Goal: Task Accomplishment & Management: Complete application form

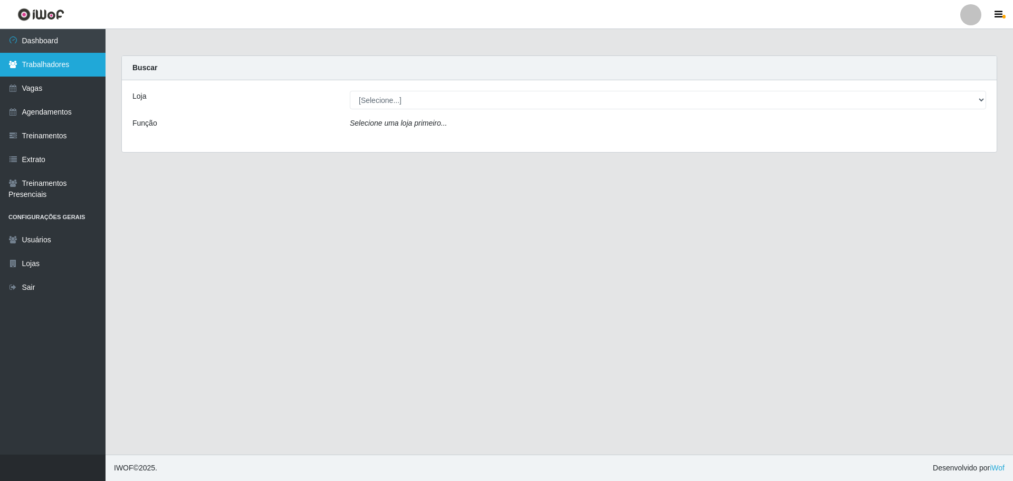
click at [55, 61] on link "Trabalhadores" at bounding box center [53, 65] width 106 height 24
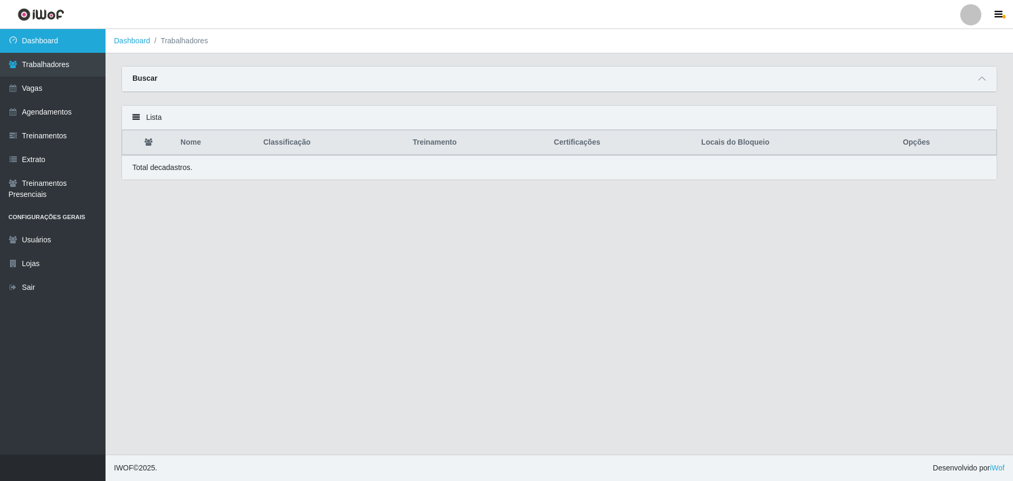
click at [48, 41] on link "Dashboard" at bounding box center [53, 41] width 106 height 24
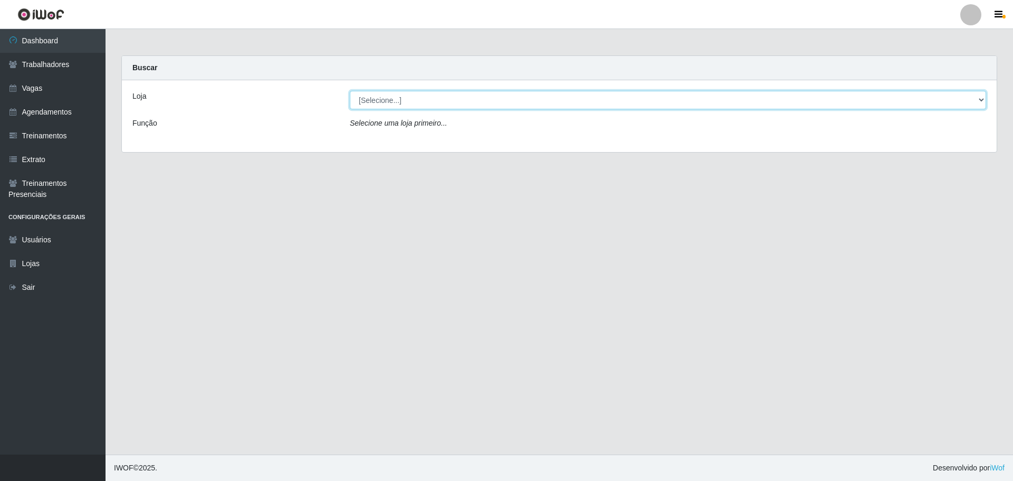
click at [417, 104] on select "[Selecione...] Carnes & Cortes" at bounding box center [668, 100] width 637 height 18
select select "433"
click at [350, 91] on select "[Selecione...] Carnes & Cortes" at bounding box center [668, 100] width 637 height 18
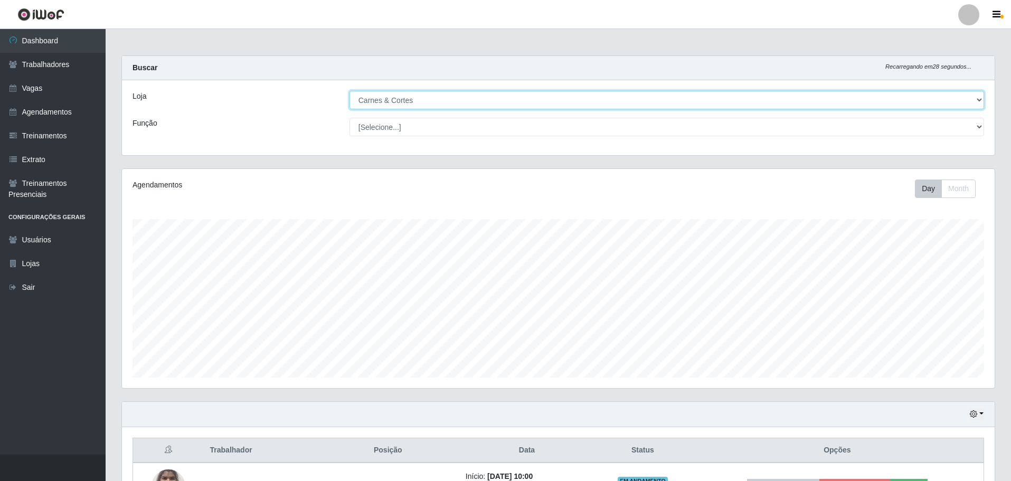
scroll to position [79, 0]
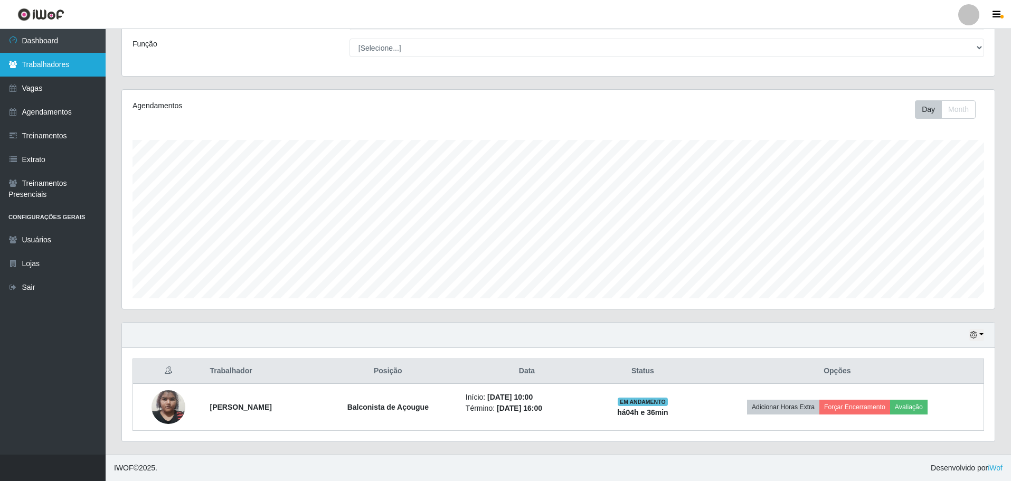
click at [51, 65] on link "Trabalhadores" at bounding box center [53, 65] width 106 height 24
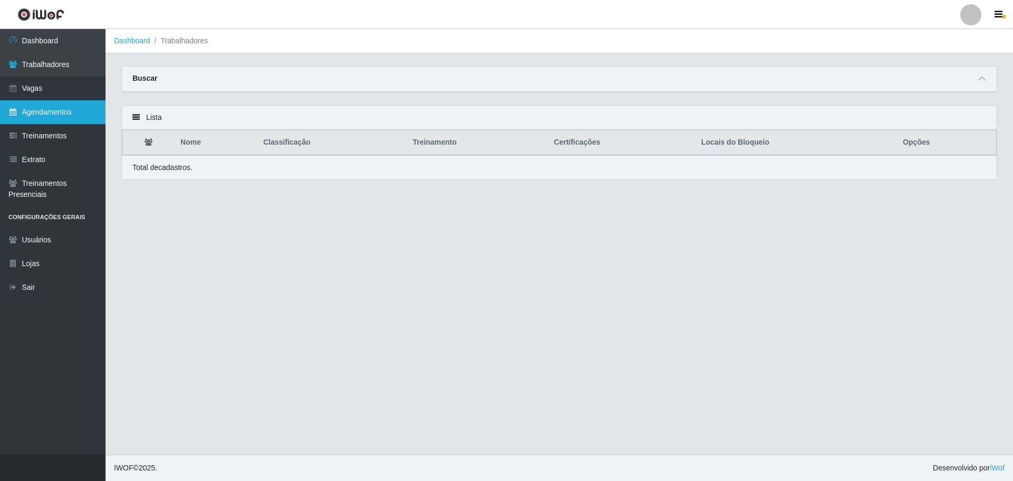
click at [48, 106] on link "Agendamentos" at bounding box center [53, 112] width 106 height 24
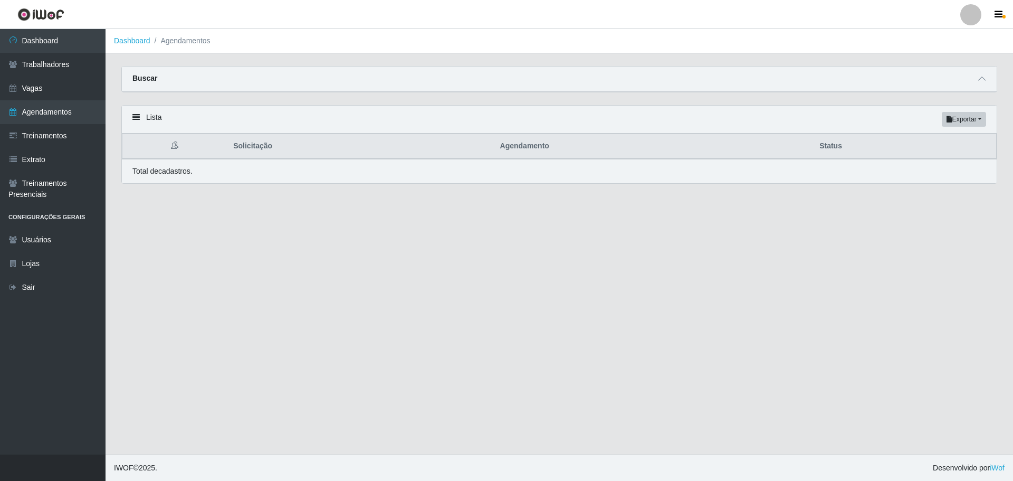
click at [932, 88] on div "Buscar" at bounding box center [559, 79] width 875 height 25
click at [982, 76] on icon at bounding box center [982, 78] width 7 height 7
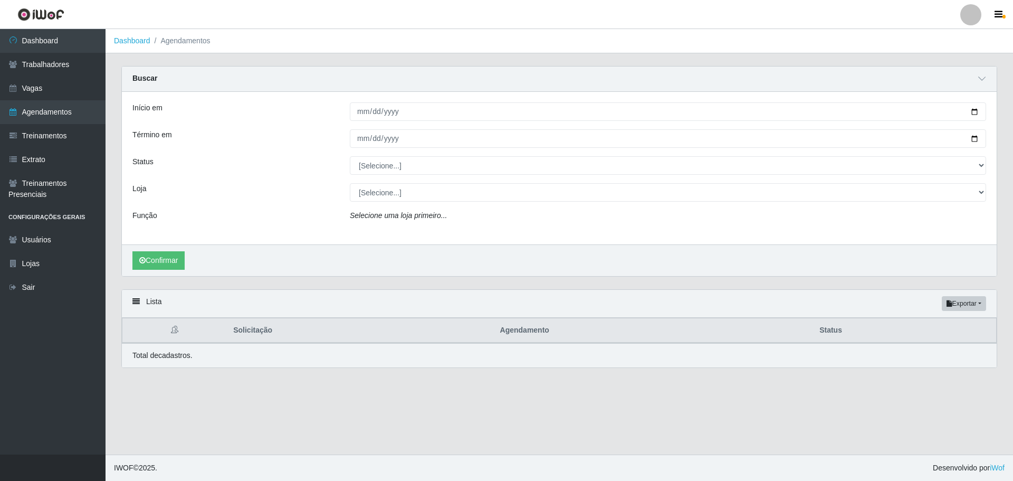
click at [361, 124] on div "Início em Término em Status [Selecione...] AGENDADO AGUARDANDO LIBERAR EM ANDAM…" at bounding box center [559, 168] width 875 height 153
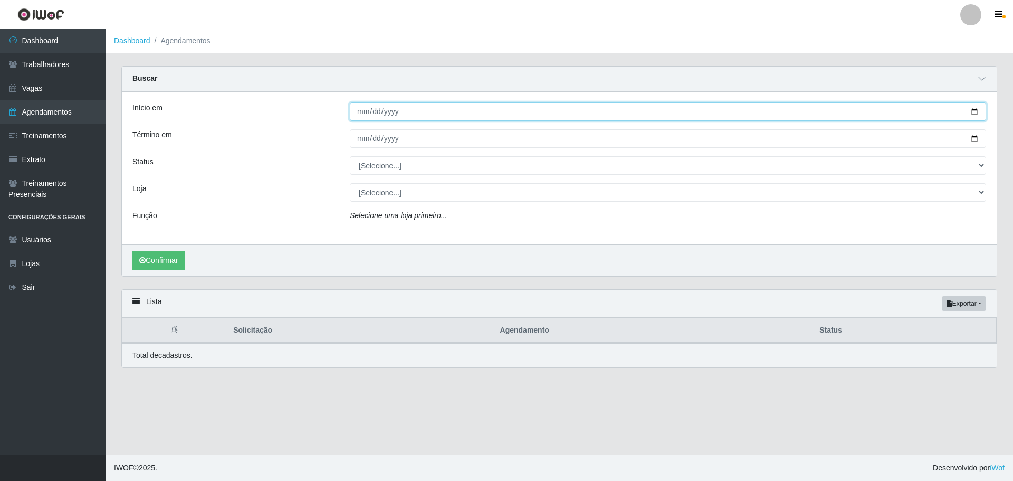
click at [371, 111] on input "Início em" at bounding box center [668, 111] width 637 height 18
click at [443, 110] on input "Início em" at bounding box center [668, 111] width 637 height 18
click at [979, 110] on input "Início em" at bounding box center [668, 111] width 637 height 18
type input "[DATE]"
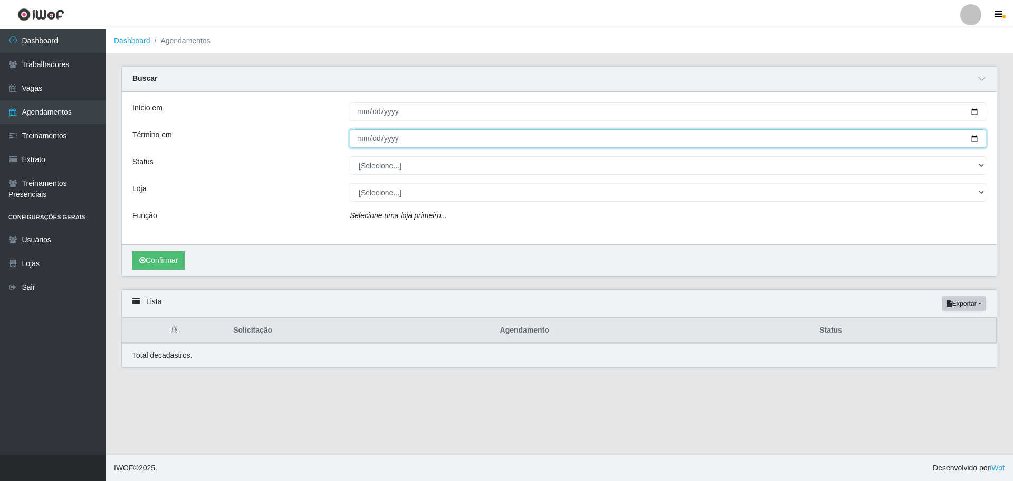
click at [974, 143] on input "Término em" at bounding box center [668, 138] width 637 height 18
type input "[DATE]"
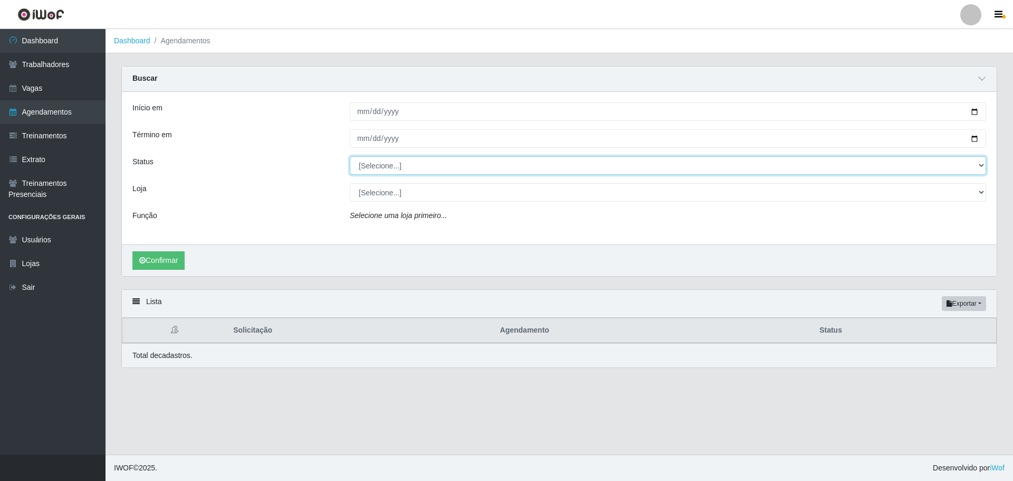
click at [415, 169] on select "[Selecione...] AGENDADO AGUARDANDO LIBERAR EM ANDAMENTO EM REVISÃO FINALIZADO C…" at bounding box center [668, 165] width 637 height 18
select select "AGENDADO"
click at [350, 157] on select "[Selecione...] AGENDADO AGUARDANDO LIBERAR EM ANDAMENTO EM REVISÃO FINALIZADO C…" at bounding box center [668, 165] width 637 height 18
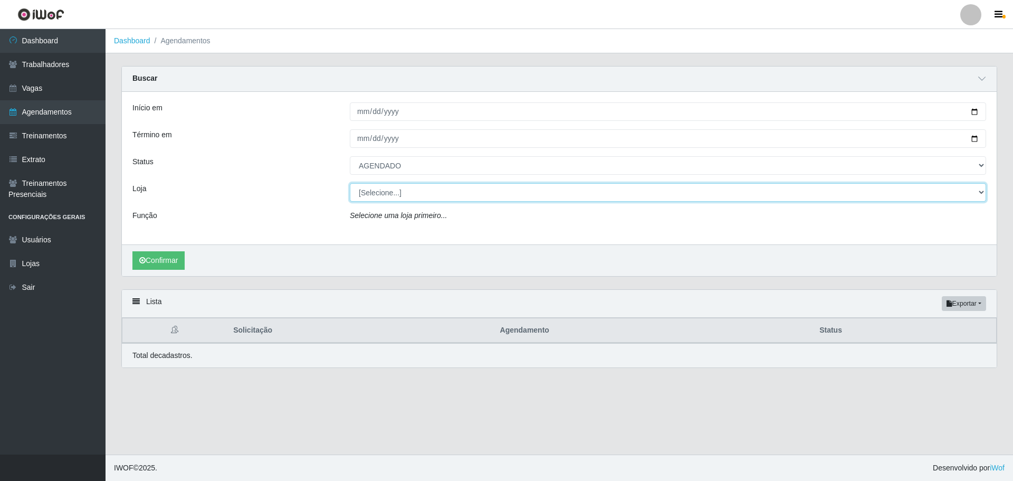
click at [419, 195] on select "[Selecione...] Carnes & Cortes" at bounding box center [668, 192] width 637 height 18
select select "433"
click at [350, 184] on select "[Selecione...] Carnes & Cortes" at bounding box center [668, 192] width 637 height 18
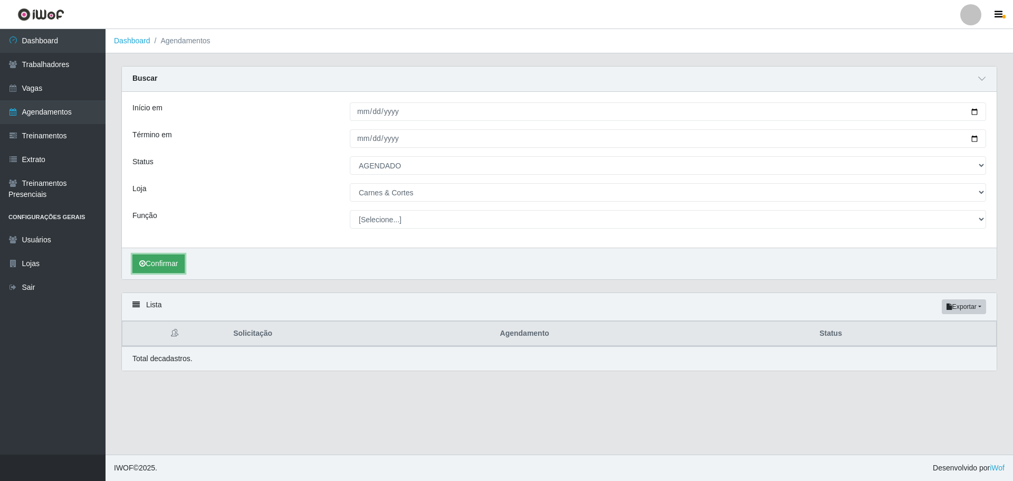
click at [169, 260] on button "Confirmar" at bounding box center [158, 263] width 52 height 18
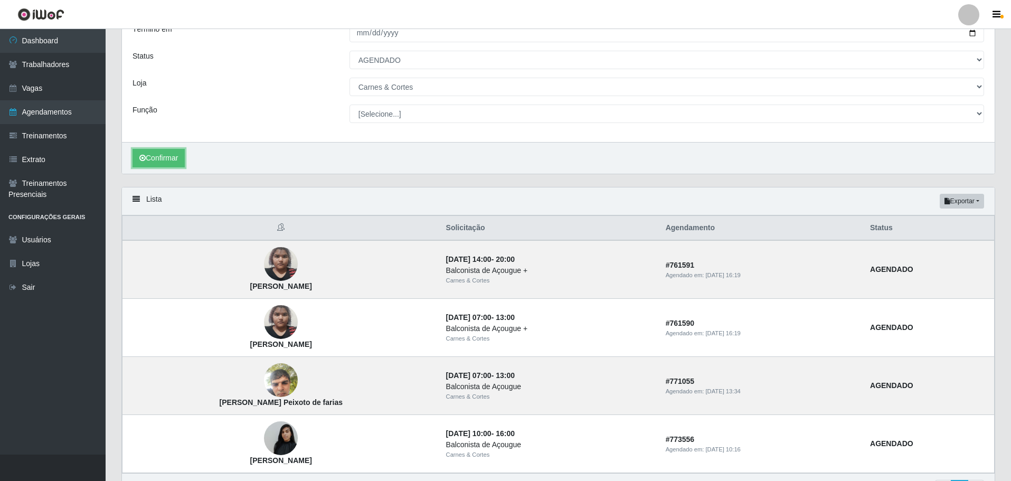
scroll to position [170, 0]
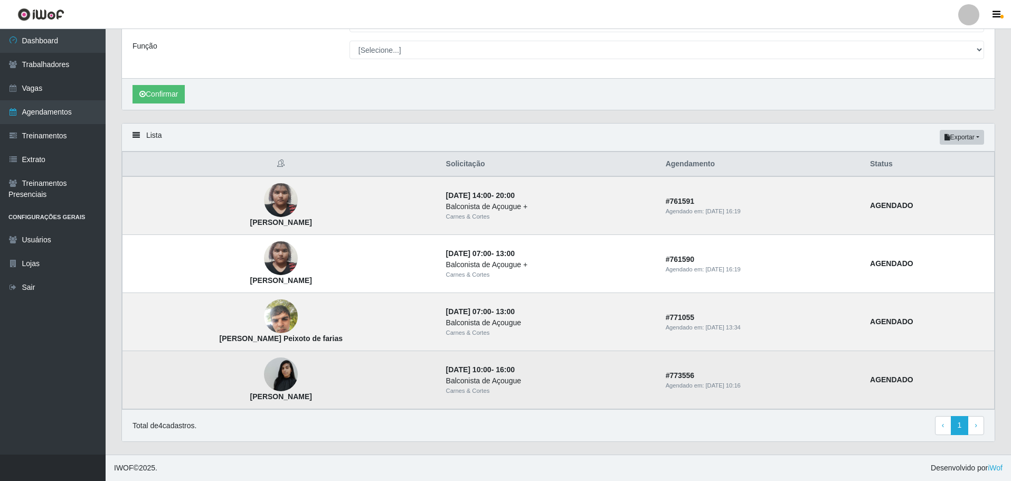
click at [264, 380] on img at bounding box center [281, 374] width 34 height 45
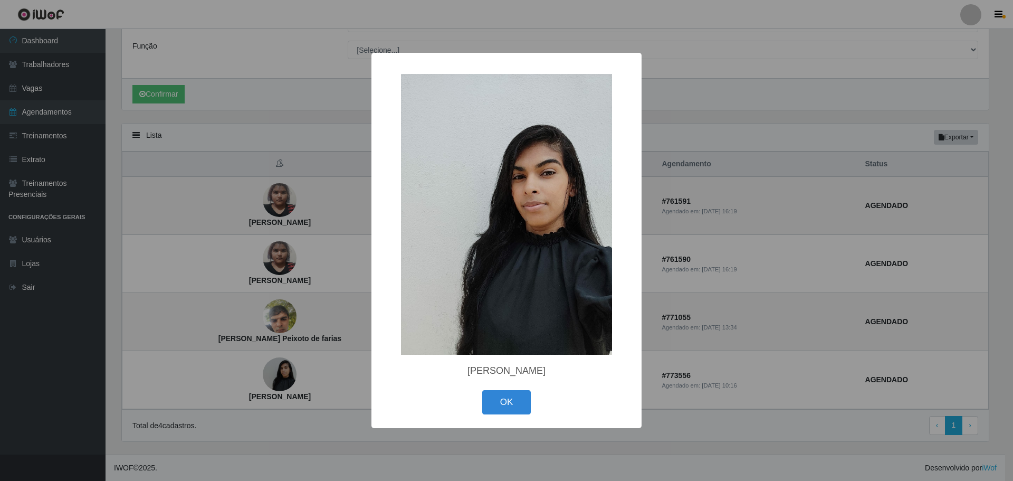
click at [752, 201] on div "× [PERSON_NAME] OK Cancel" at bounding box center [506, 240] width 1013 height 481
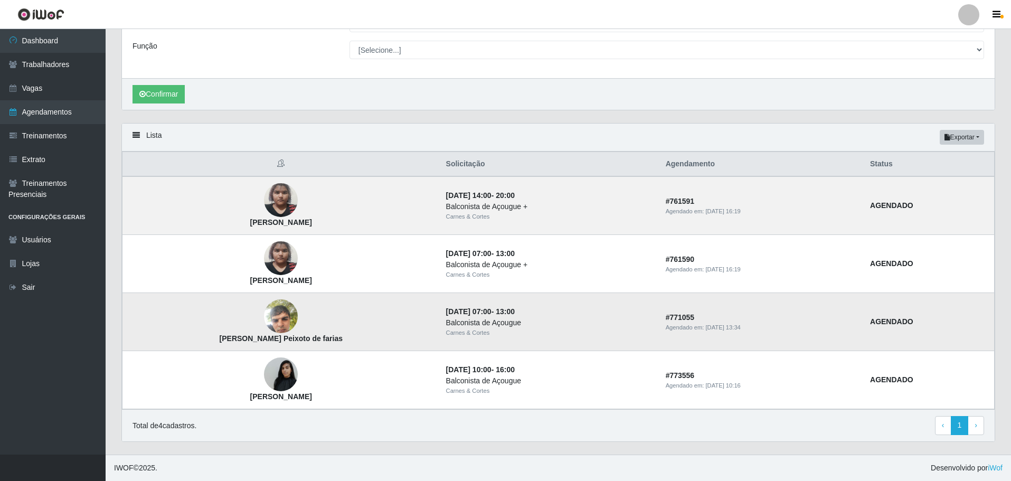
click at [264, 324] on img at bounding box center [281, 316] width 34 height 45
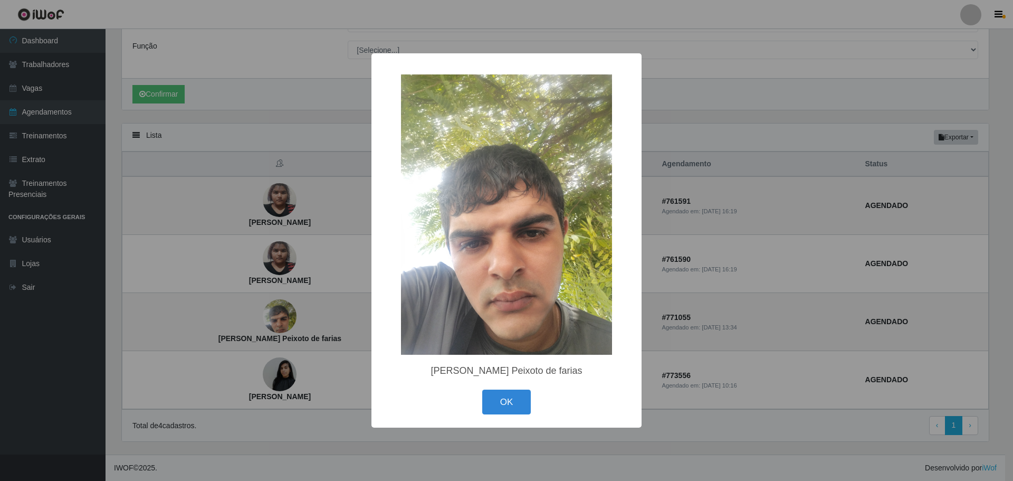
click at [775, 252] on div "× [PERSON_NAME] Peixoto de farias OK Cancel" at bounding box center [506, 240] width 1013 height 481
